Goal: Task Accomplishment & Management: Use online tool/utility

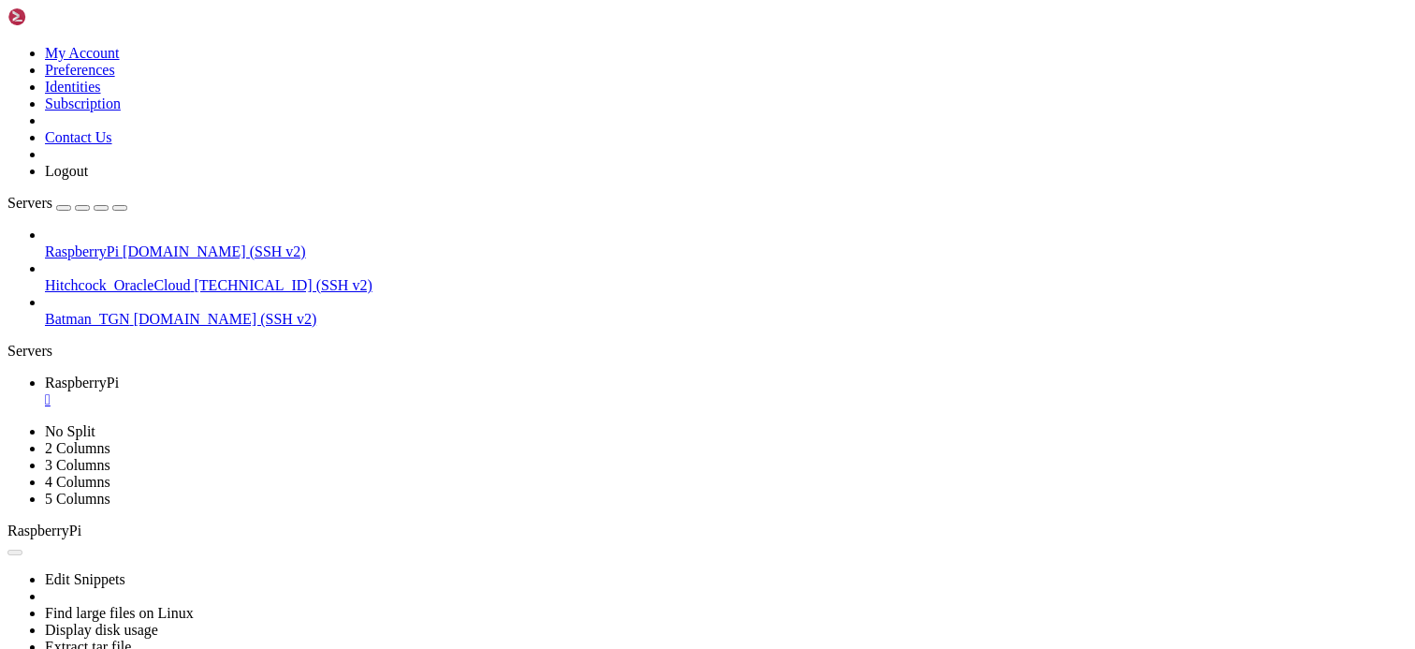
click at [363, 374] on link "RaspberryPi " at bounding box center [726, 391] width 1363 height 34
click at [356, 391] on div "" at bounding box center [726, 399] width 1363 height 17
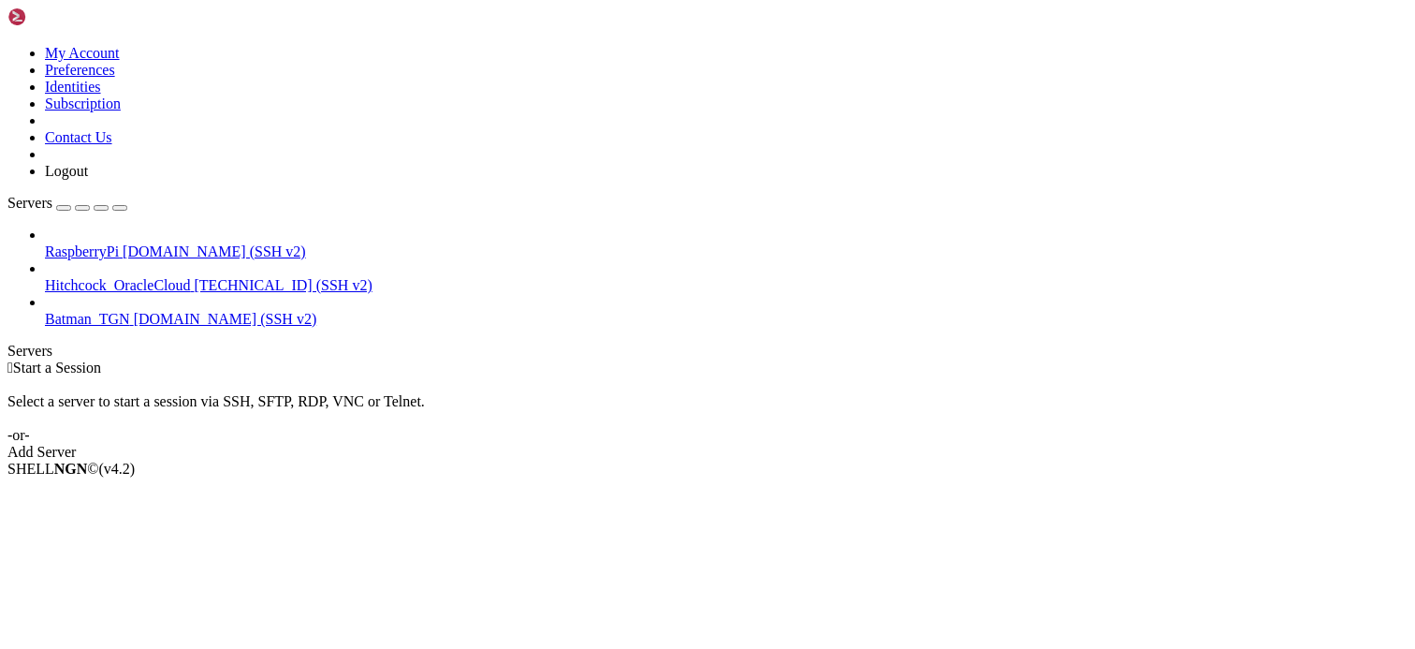
click at [120, 328] on div "RaspberryPi [DOMAIN_NAME] (SSH v2) Hitchcock_OracleCloud [TECHNICAL_ID] (SSH v2…" at bounding box center [707, 276] width 1400 height 101
click at [745, 477] on div "SHELL NGN © (v 4.2 )" at bounding box center [707, 468] width 1400 height 17
click at [719, 477] on div "SHELL NGN © (v 4.2 )" at bounding box center [707, 468] width 1400 height 17
click at [819, 477] on div "SHELL NGN © (v 4.2 )" at bounding box center [707, 468] width 1400 height 17
click at [595, 376] on div "Select a server to start a session via SSH, SFTP, RDP, VNC or Telnet. -or-" at bounding box center [707, 409] width 1400 height 67
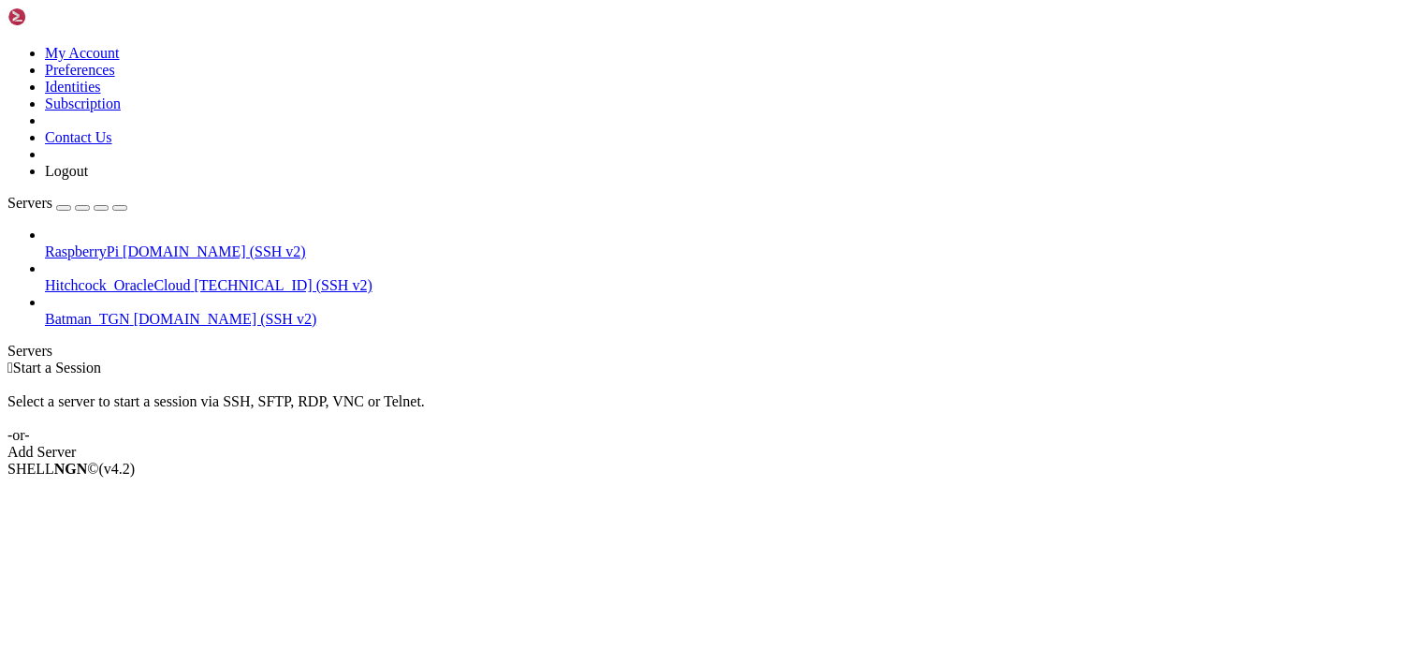
click at [453, 359] on div " Start a Session Select a server to start a session via SSH, SFTP, RDP, VNC or…" at bounding box center [707, 409] width 1400 height 101
click at [590, 359] on div " Start a Session Select a server to start a session via SSH, SFTP, RDP, VNC or…" at bounding box center [707, 409] width 1400 height 101
drag, startPoint x: 1385, startPoint y: 620, endPoint x: 1402, endPoint y: 615, distance: 17.5
click at [1385, 460] on div " Start a Session Select a server to start a session via SSH, SFTP, RDP, VNC or…" at bounding box center [707, 409] width 1400 height 101
click at [442, 376] on div "Select a server to start a session via SSH, SFTP, RDP, VNC or Telnet. -or-" at bounding box center [707, 409] width 1400 height 67
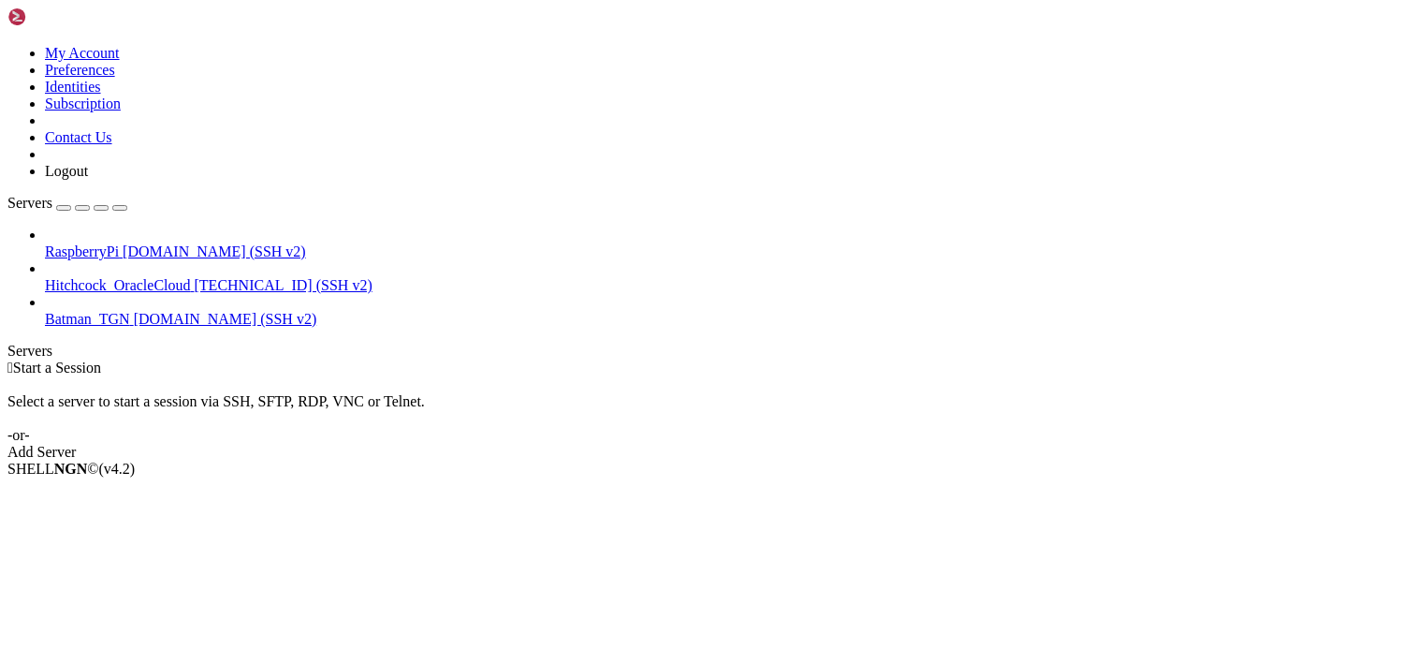
click at [357, 477] on div "SHELL NGN © (v 4.2 )" at bounding box center [707, 468] width 1400 height 17
click at [560, 400] on div " Start a Session Select a server to start a session via SSH, SFTP, RDP, VNC or…" at bounding box center [707, 409] width 1400 height 101
click at [1397, 460] on div " Start a Session Select a server to start a session via SSH, SFTP, RDP, VNC or…" at bounding box center [707, 409] width 1400 height 101
click at [687, 359] on div " Start a Session Select a server to start a session via SSH, SFTP, RDP, VNC or…" at bounding box center [707, 409] width 1400 height 101
